Goal: Navigation & Orientation: Find specific page/section

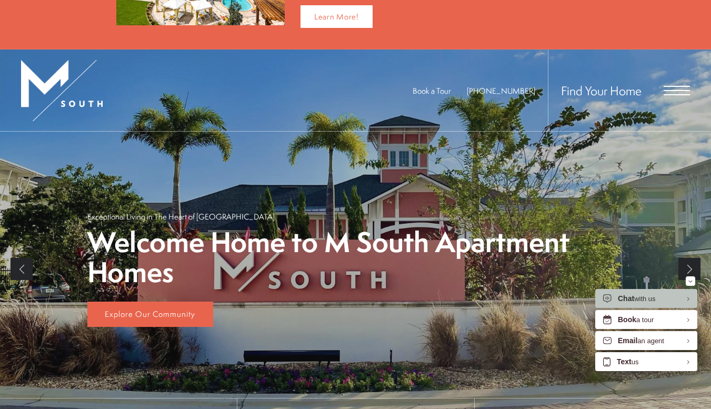
scroll to position [96, 0]
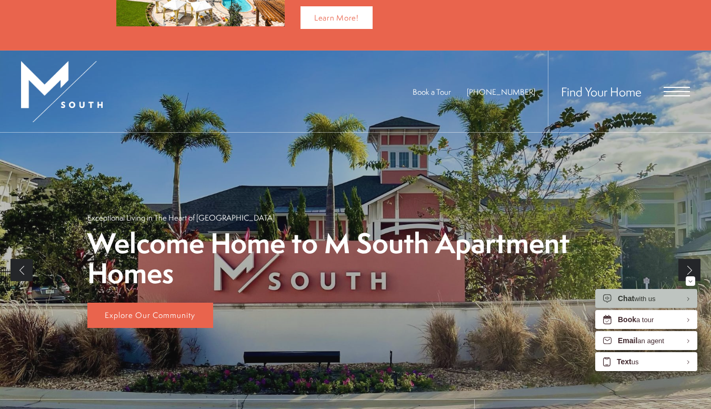
click at [672, 91] on span "Open Menu" at bounding box center [676, 91] width 26 height 1
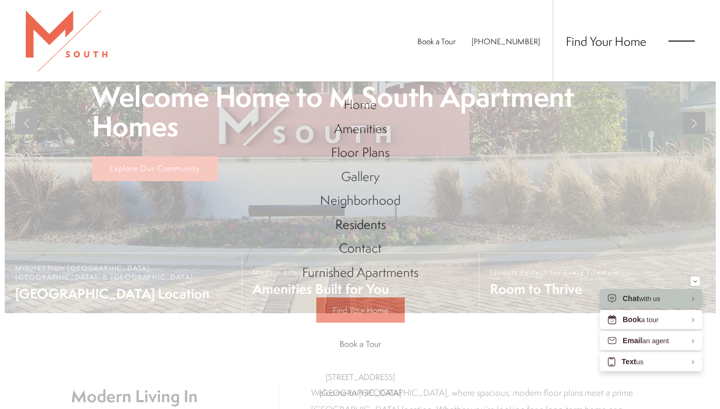
scroll to position [0, 0]
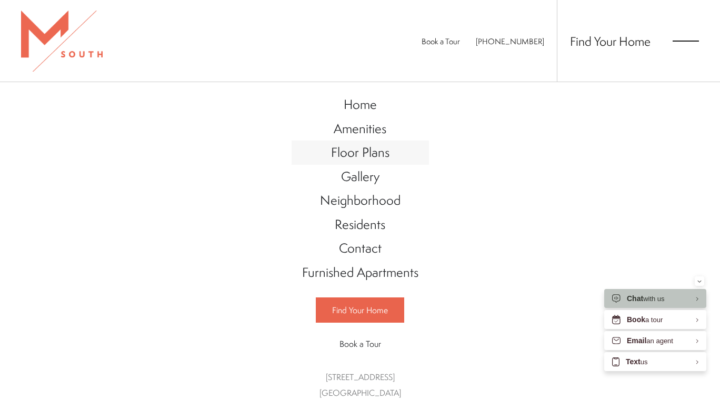
click at [364, 158] on span "Floor Plans" at bounding box center [360, 152] width 58 height 18
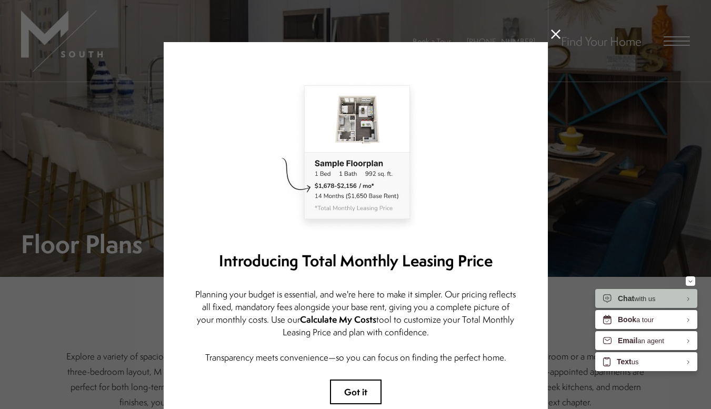
click at [553, 35] on icon at bounding box center [555, 33] width 9 height 9
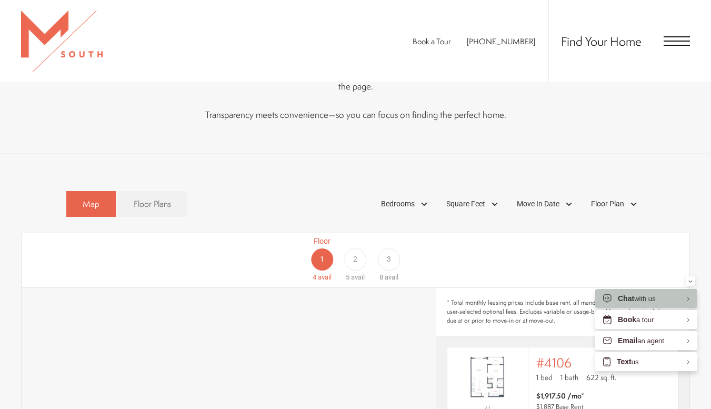
scroll to position [461, 0]
click at [358, 249] on div "2" at bounding box center [355, 260] width 22 height 22
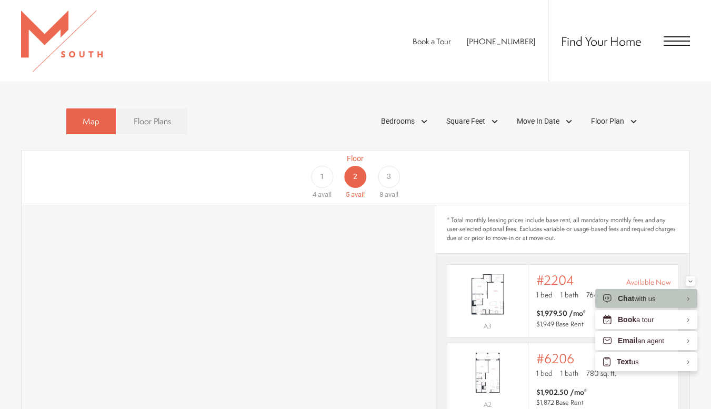
scroll to position [551, 0]
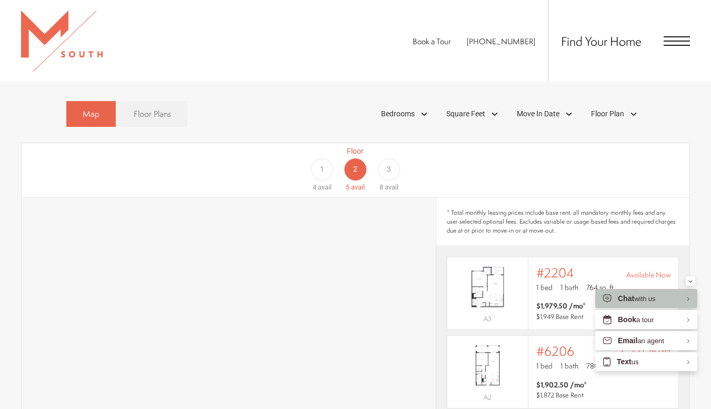
click at [160, 108] on span "Floor Plans" at bounding box center [152, 114] width 37 height 12
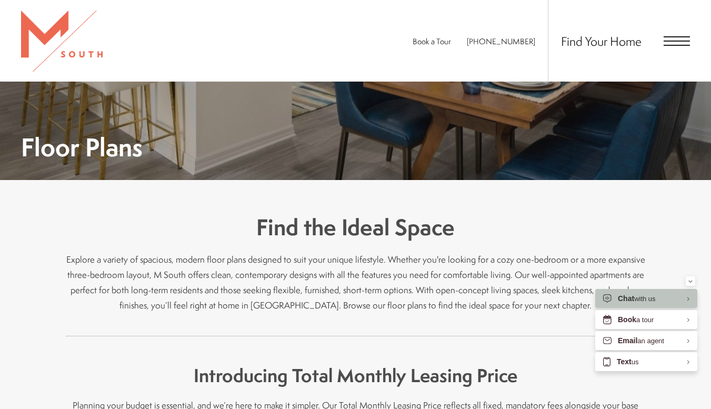
scroll to position [0, 0]
